Goal: Task Accomplishment & Management: Use online tool/utility

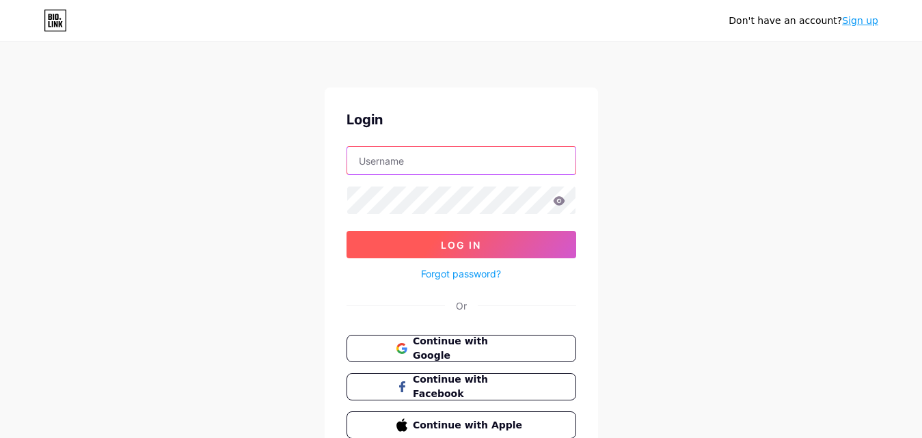
type input "[EMAIL_ADDRESS][DOMAIN_NAME]"
click at [458, 237] on button "Log In" at bounding box center [462, 244] width 230 height 27
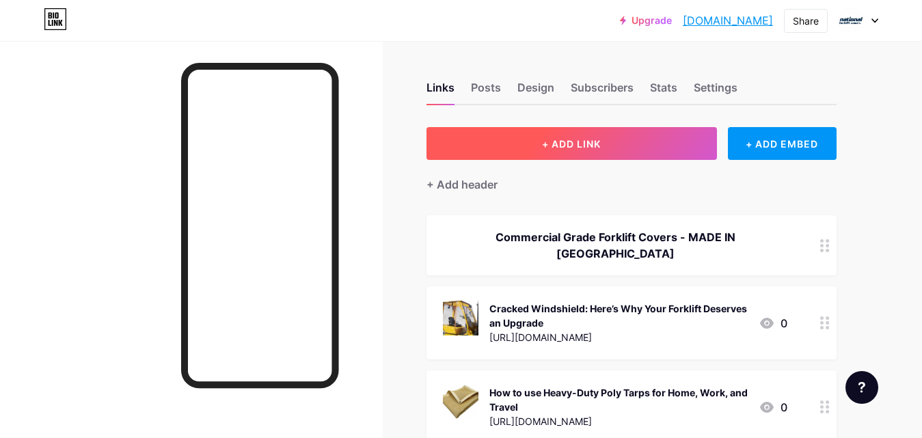
click at [592, 143] on span "+ ADD LINK" at bounding box center [571, 144] width 59 height 12
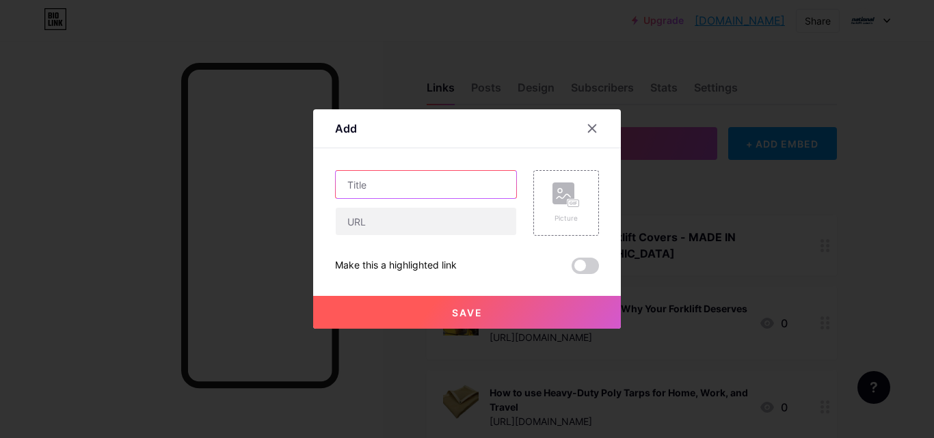
click at [402, 189] on input "text" at bounding box center [426, 184] width 180 height 27
paste input "National Forklift Overhead Guard Sizing Guide: Which One Fits Your Forklift?"
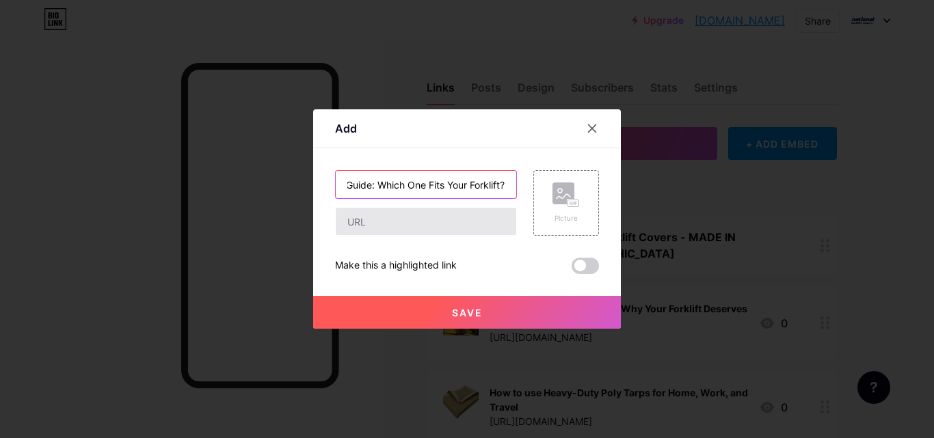
type input "National Forklift Overhead Guard Sizing Guide: Which One Fits Your Forklift?"
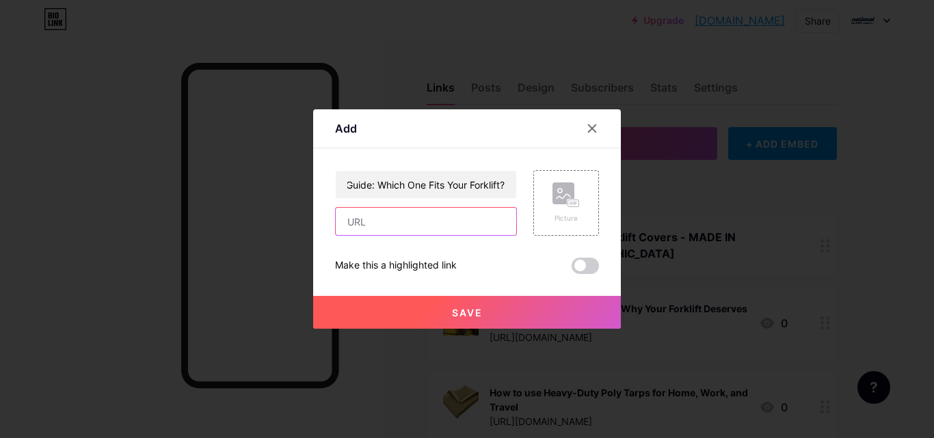
scroll to position [0, 0]
click at [414, 209] on input "text" at bounding box center [426, 221] width 180 height 27
paste input "[URL][DOMAIN_NAME]"
type input "[URL][DOMAIN_NAME]"
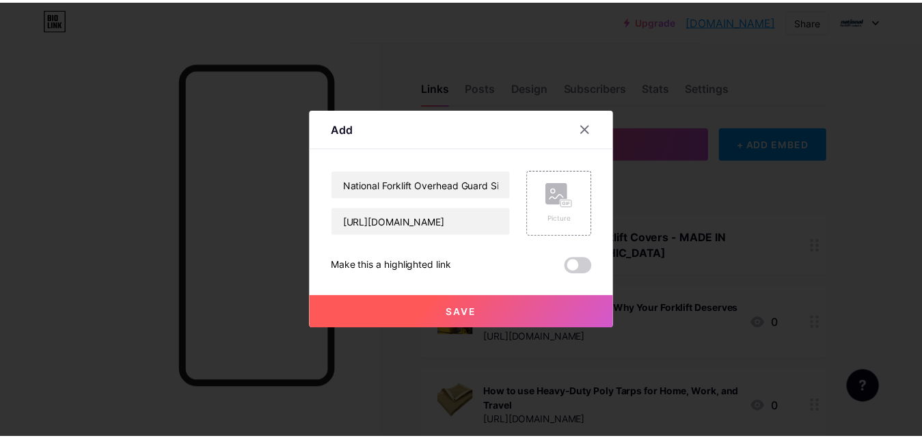
scroll to position [0, 0]
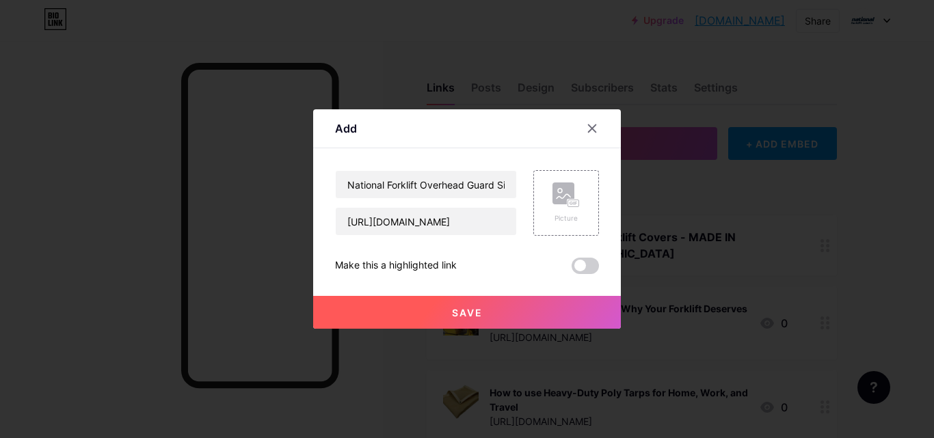
click at [512, 258] on div "Make this a highlighted link" at bounding box center [467, 266] width 264 height 16
click at [566, 185] on rect at bounding box center [563, 194] width 22 height 22
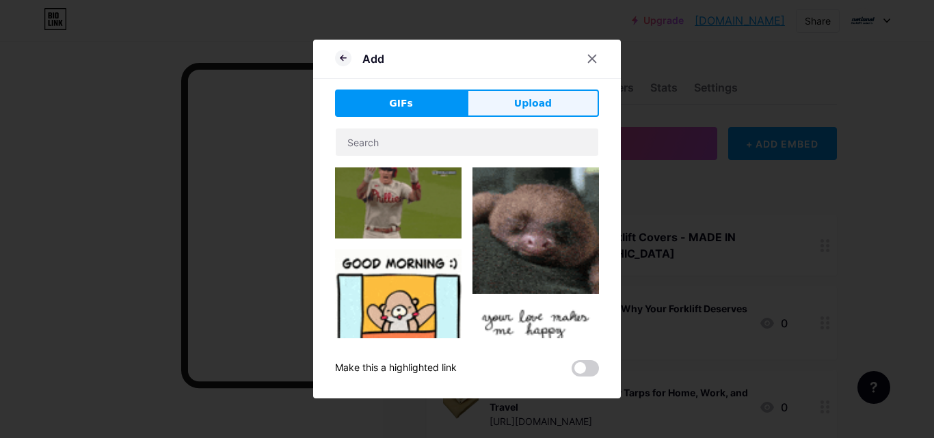
click at [508, 96] on button "Upload" at bounding box center [533, 103] width 132 height 27
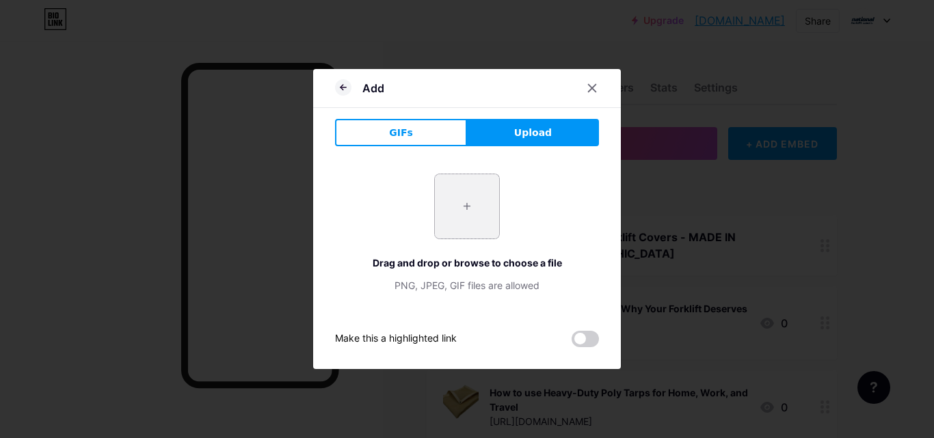
click at [479, 200] on input "file" at bounding box center [467, 206] width 64 height 64
type input "C:\fakepath\flt1.png"
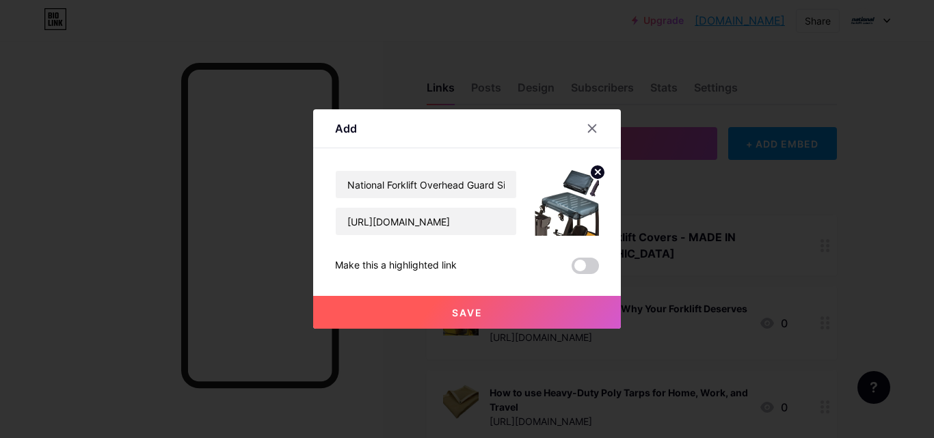
click at [524, 308] on button "Save" at bounding box center [467, 312] width 308 height 33
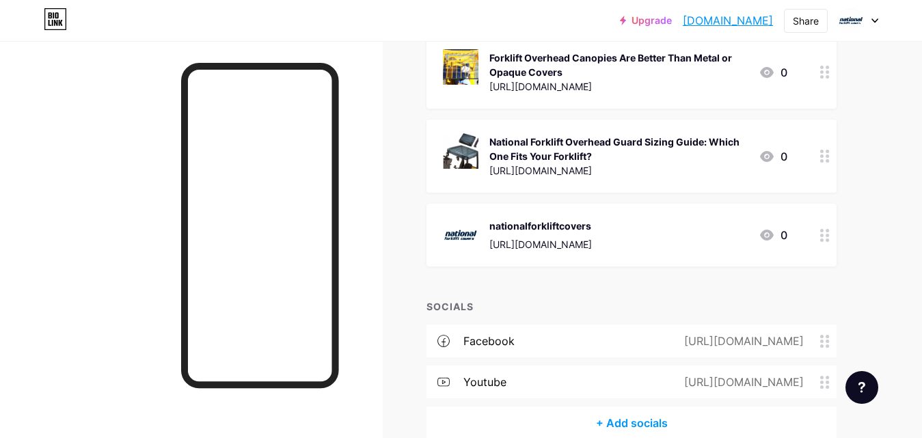
scroll to position [684, 0]
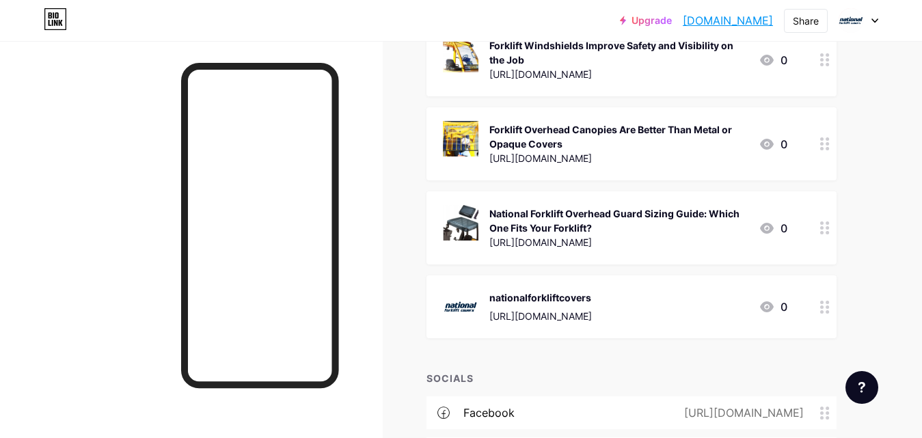
click at [825, 232] on icon at bounding box center [825, 228] width 10 height 13
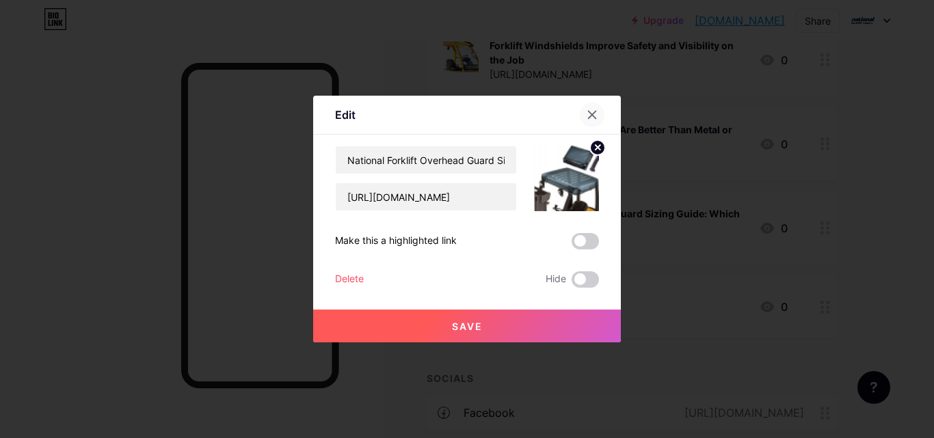
click at [598, 108] on div at bounding box center [592, 115] width 25 height 25
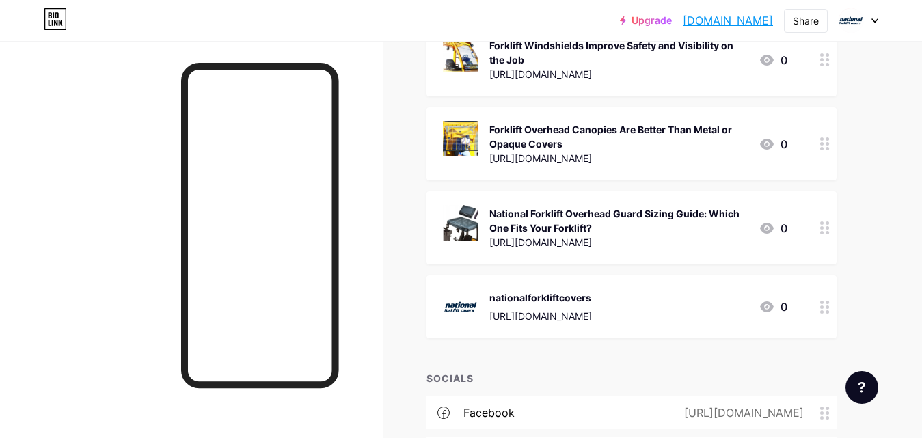
click at [666, 239] on div "[URL][DOMAIN_NAME]" at bounding box center [619, 242] width 258 height 14
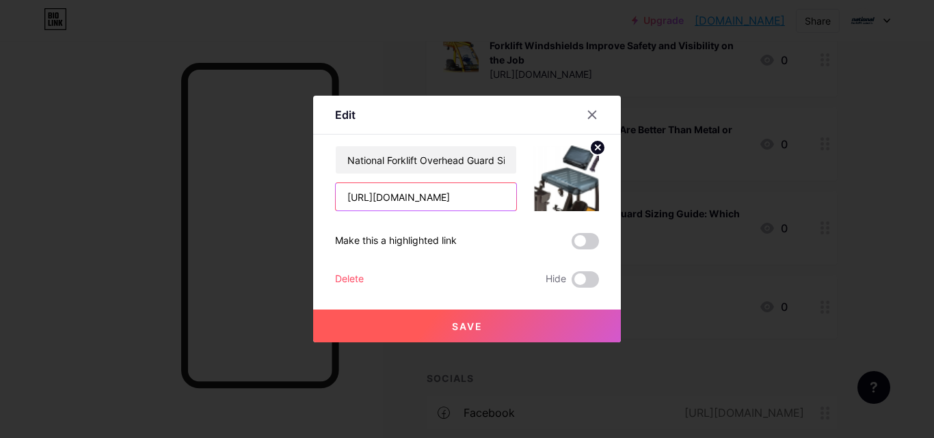
click at [443, 204] on input "[URL][DOMAIN_NAME]" at bounding box center [426, 196] width 180 height 27
click at [586, 109] on div at bounding box center [592, 115] width 25 height 25
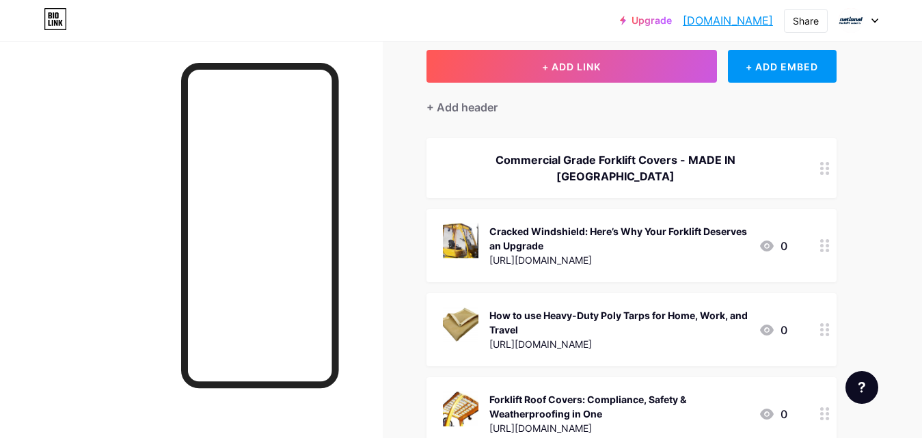
scroll to position [0, 0]
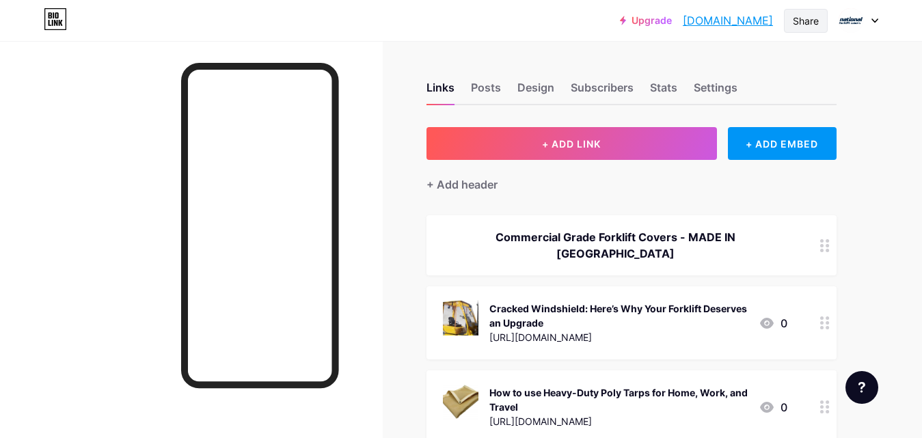
click at [807, 23] on div "Share" at bounding box center [806, 21] width 26 height 14
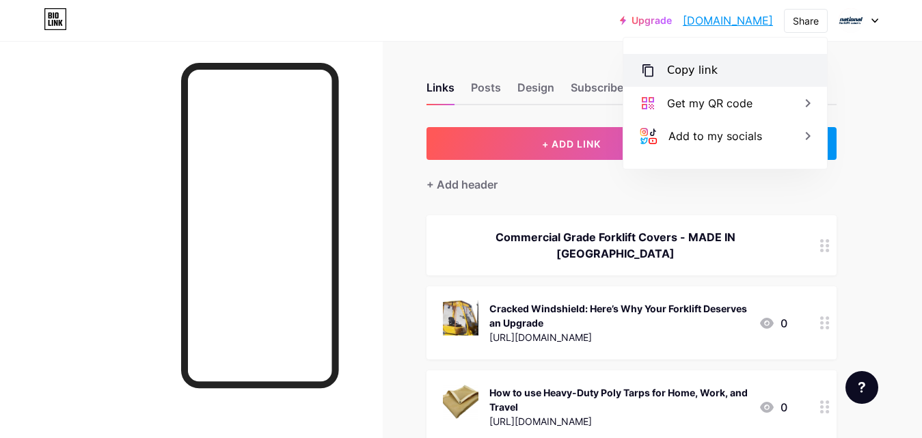
click at [710, 75] on div "Copy link" at bounding box center [692, 70] width 51 height 16
